Goal: Feedback & Contribution: Leave review/rating

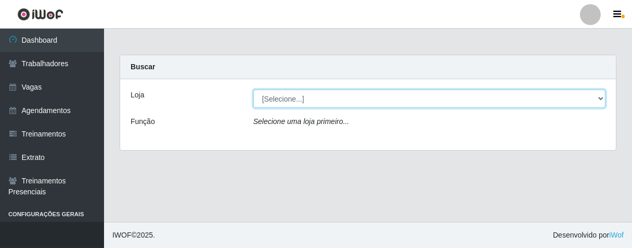
click at [552, 92] on select "[Selecione...] Superbox [GEOGRAPHIC_DATA] - Bessa" at bounding box center [429, 99] width 352 height 18
select select "206"
click at [253, 90] on select "[Selecione...] Superbox [GEOGRAPHIC_DATA] - Bessa" at bounding box center [429, 99] width 352 height 18
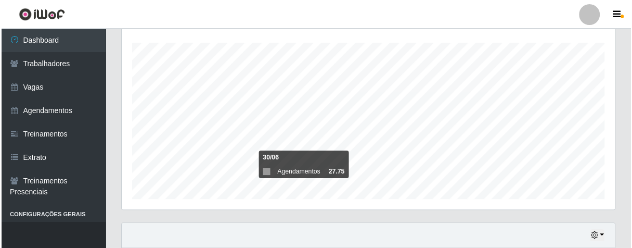
scroll to position [347, 0]
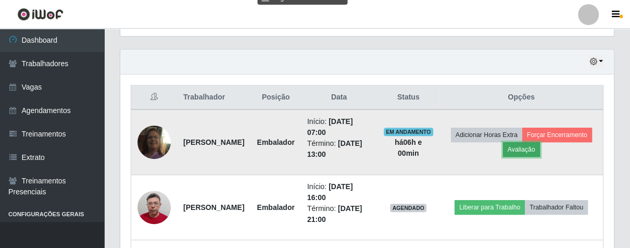
click at [540, 149] on button "Avaliação" at bounding box center [521, 149] width 37 height 15
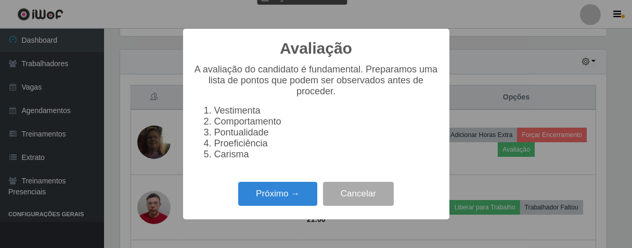
scroll to position [215, 487]
click at [296, 206] on button "Próximo →" at bounding box center [277, 194] width 79 height 24
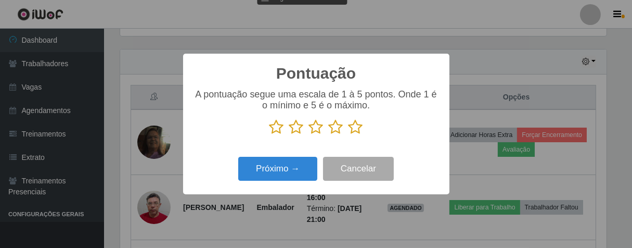
scroll to position [520141, 519870]
click at [361, 127] on icon at bounding box center [356, 127] width 15 height 16
click at [349, 135] on input "radio" at bounding box center [349, 135] width 0 height 0
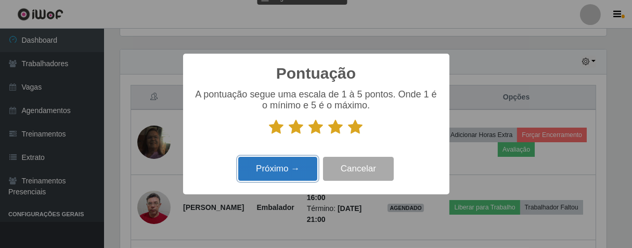
click at [296, 171] on button "Próximo →" at bounding box center [277, 169] width 79 height 24
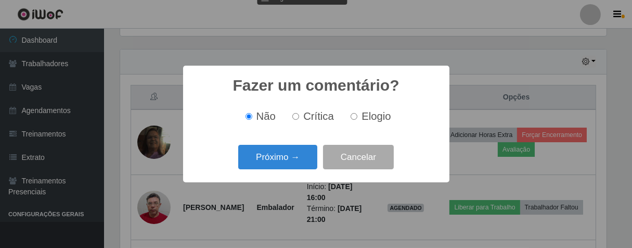
drag, startPoint x: 354, startPoint y: 119, endPoint x: 317, endPoint y: 138, distance: 42.4
click at [353, 119] on input "Elogio" at bounding box center [354, 116] width 7 height 7
radio input "true"
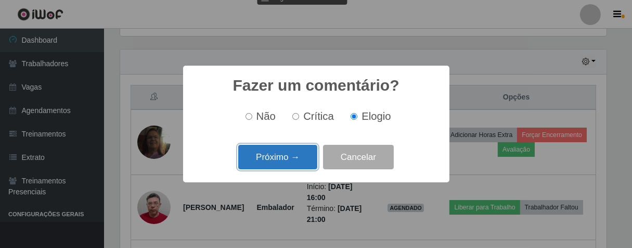
click at [291, 155] on button "Próximo →" at bounding box center [277, 157] width 79 height 24
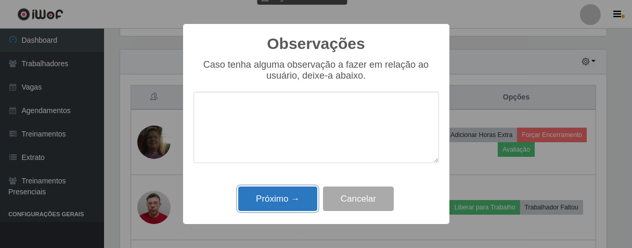
drag, startPoint x: 290, startPoint y: 192, endPoint x: 329, endPoint y: 170, distance: 45.0
click at [290, 192] on button "Próximo →" at bounding box center [277, 198] width 79 height 24
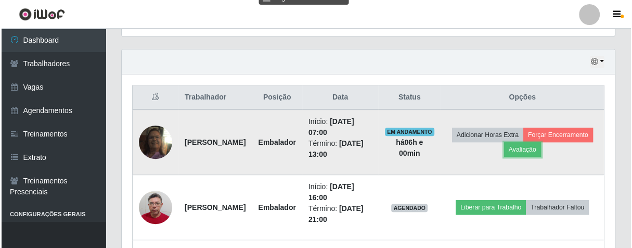
scroll to position [215, 493]
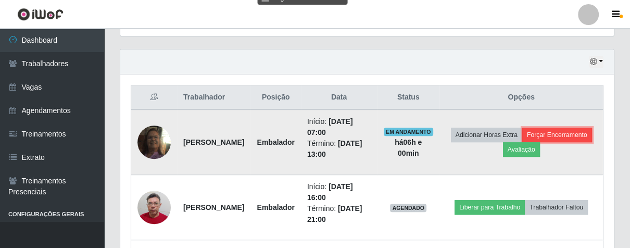
click at [522, 142] on button "Forçar Encerramento" at bounding box center [557, 134] width 70 height 15
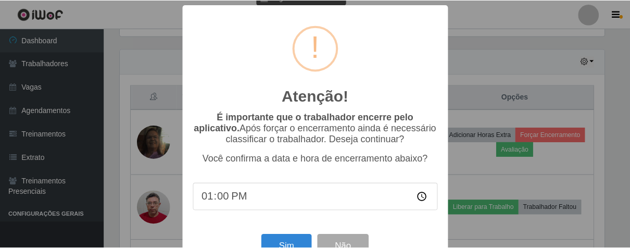
scroll to position [36, 0]
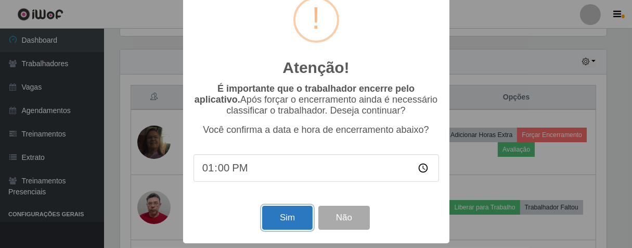
click at [287, 211] on button "Sim" at bounding box center [287, 218] width 50 height 24
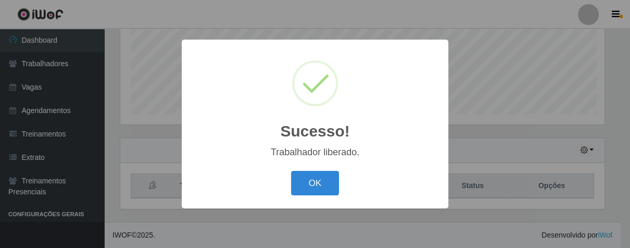
scroll to position [215, 487]
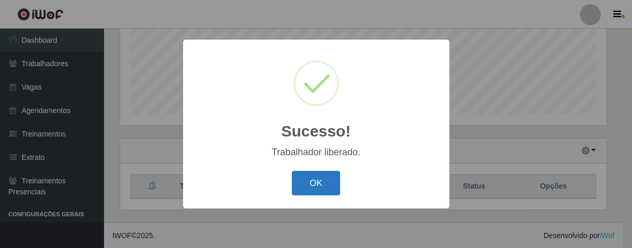
click at [314, 174] on button "OK" at bounding box center [316, 183] width 48 height 24
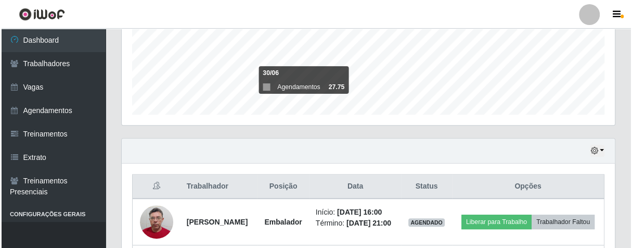
scroll to position [387, 0]
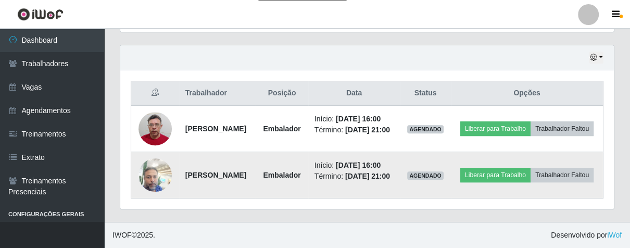
click at [158, 165] on img at bounding box center [154, 174] width 33 height 44
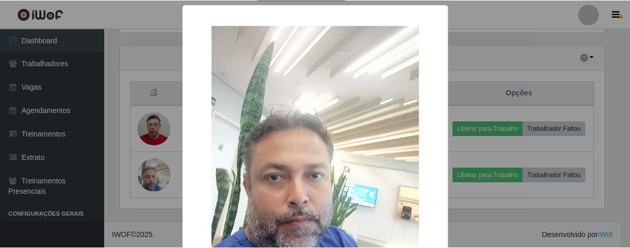
scroll to position [121, 0]
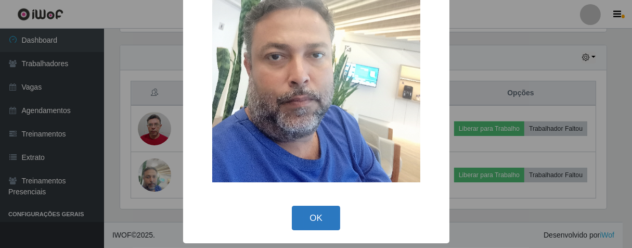
click at [303, 218] on button "OK" at bounding box center [316, 218] width 48 height 24
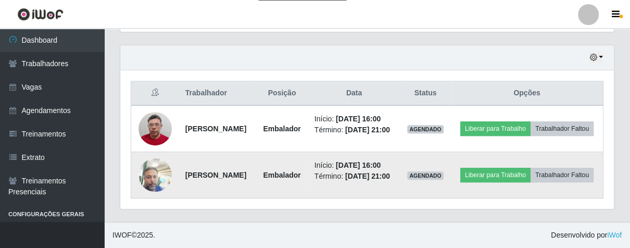
scroll to position [215, 493]
